Goal: Navigation & Orientation: Find specific page/section

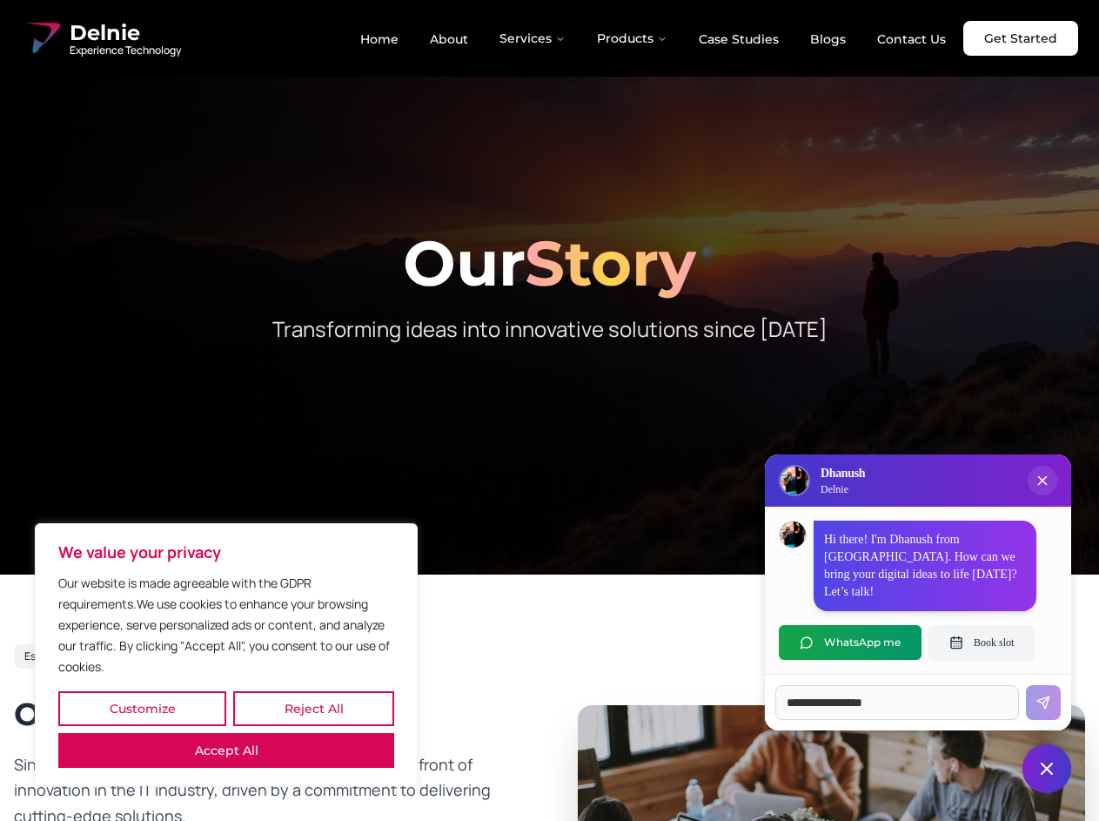
click at [142, 709] on button "Customize" at bounding box center [142, 708] width 168 height 35
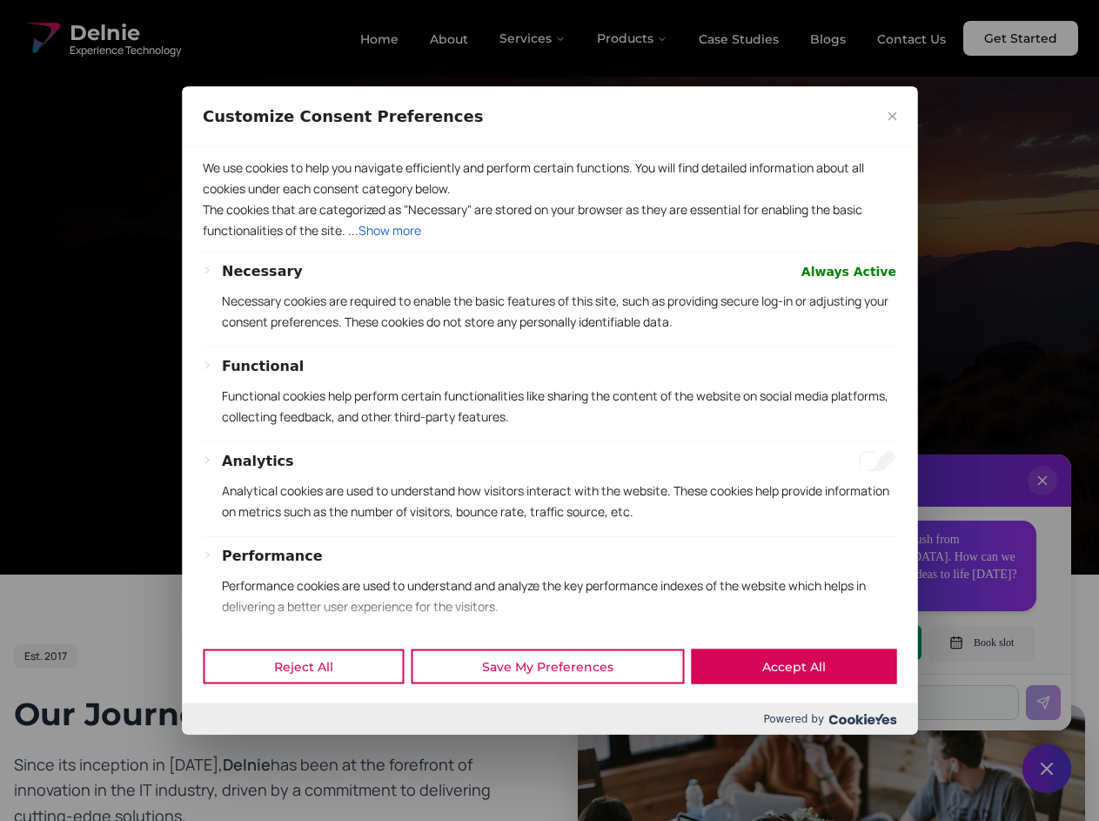
click at [313, 709] on div at bounding box center [549, 410] width 1099 height 821
click at [226, 198] on p "We use cookies to help you navigate efficiently and perform certain functions. …" at bounding box center [550, 178] width 694 height 42
click at [549, 410] on div "We use cookies to help you navigate efficiently and perform certain functions. …" at bounding box center [550, 387] width 736 height 483
click at [534, 38] on div at bounding box center [549, 410] width 1099 height 821
click at [633, 38] on div at bounding box center [549, 410] width 1099 height 821
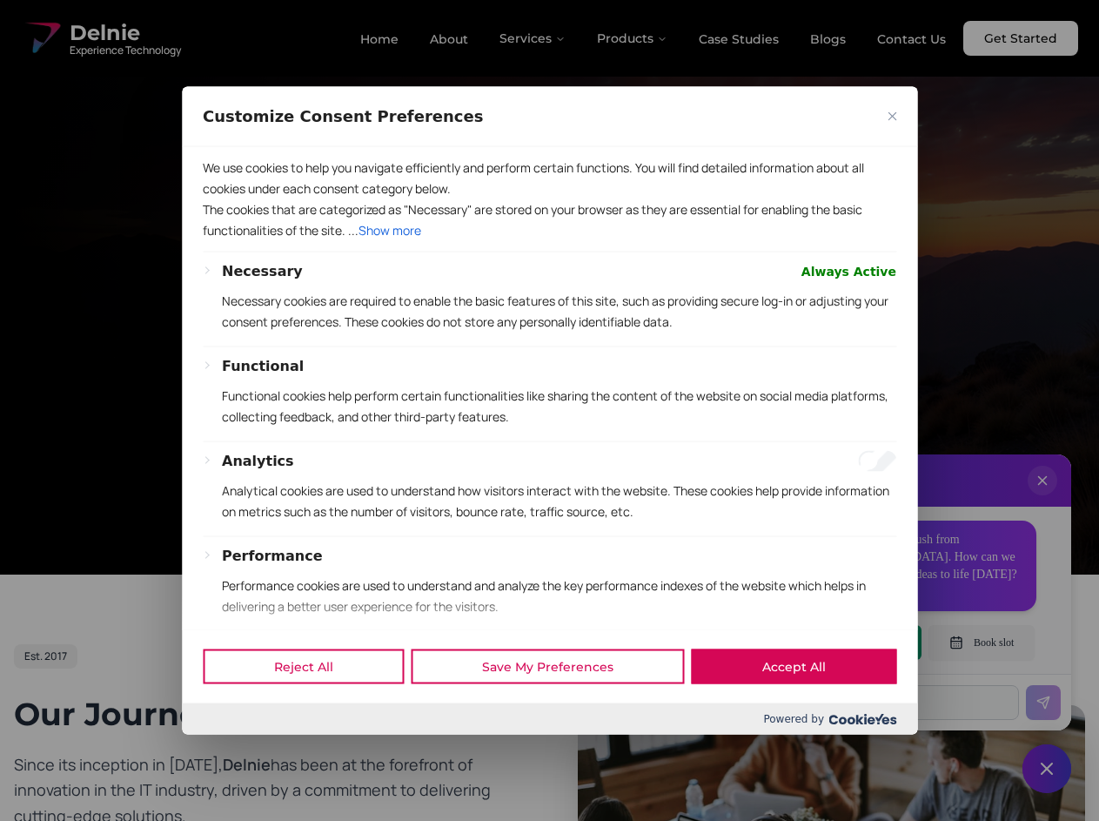
click at [1043, 498] on div at bounding box center [549, 410] width 1099 height 821
click at [851, 642] on div "Reject All Save My Preferences Accept All" at bounding box center [550, 666] width 736 height 74
click at [982, 642] on div at bounding box center [549, 410] width 1099 height 821
click at [1047, 769] on div at bounding box center [549, 410] width 1099 height 821
